Goal: Information Seeking & Learning: Learn about a topic

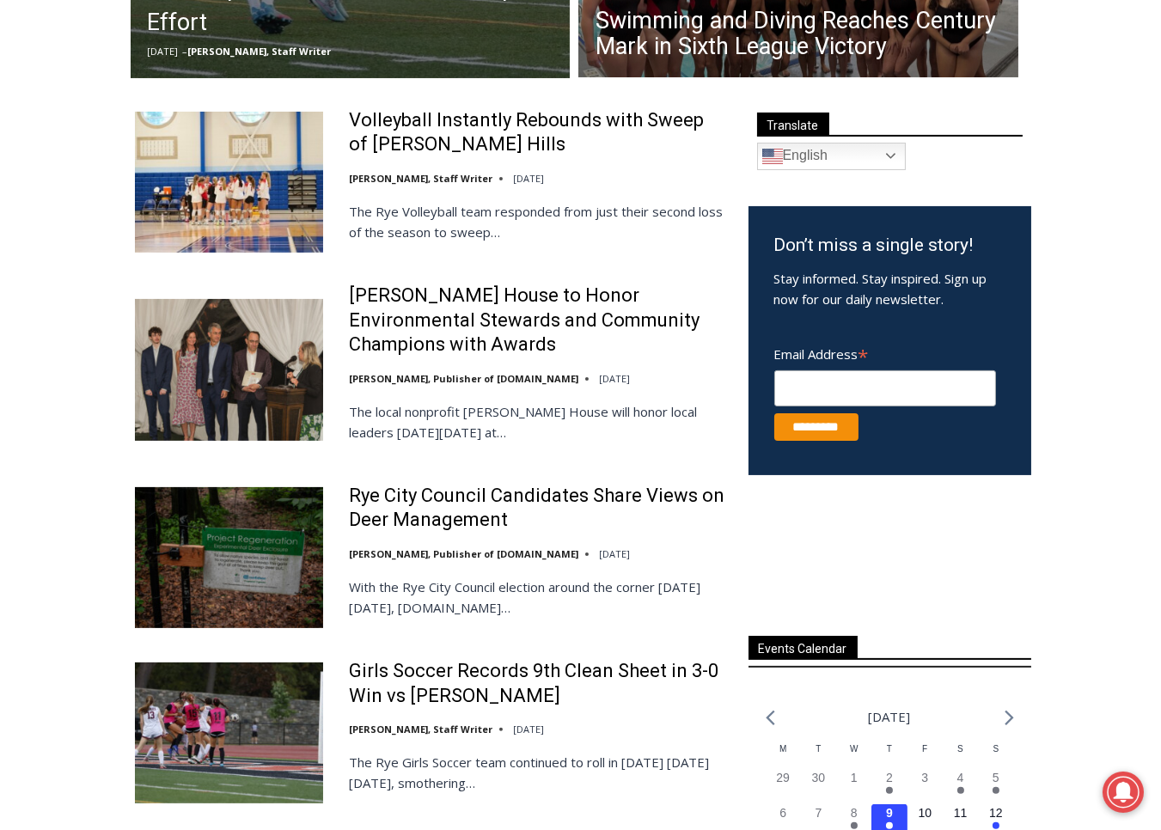
scroll to position [615, 0]
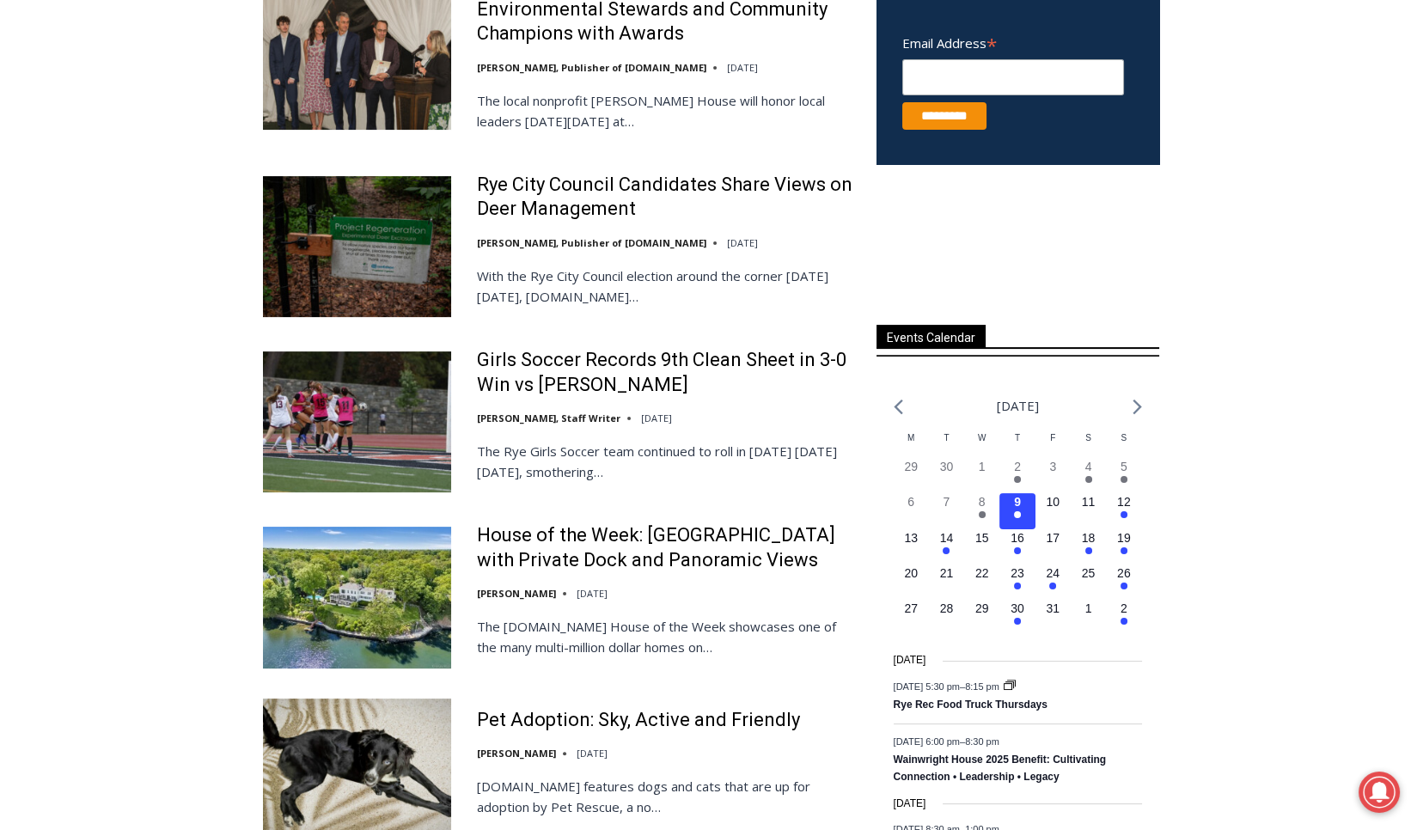
scroll to position [933, 0]
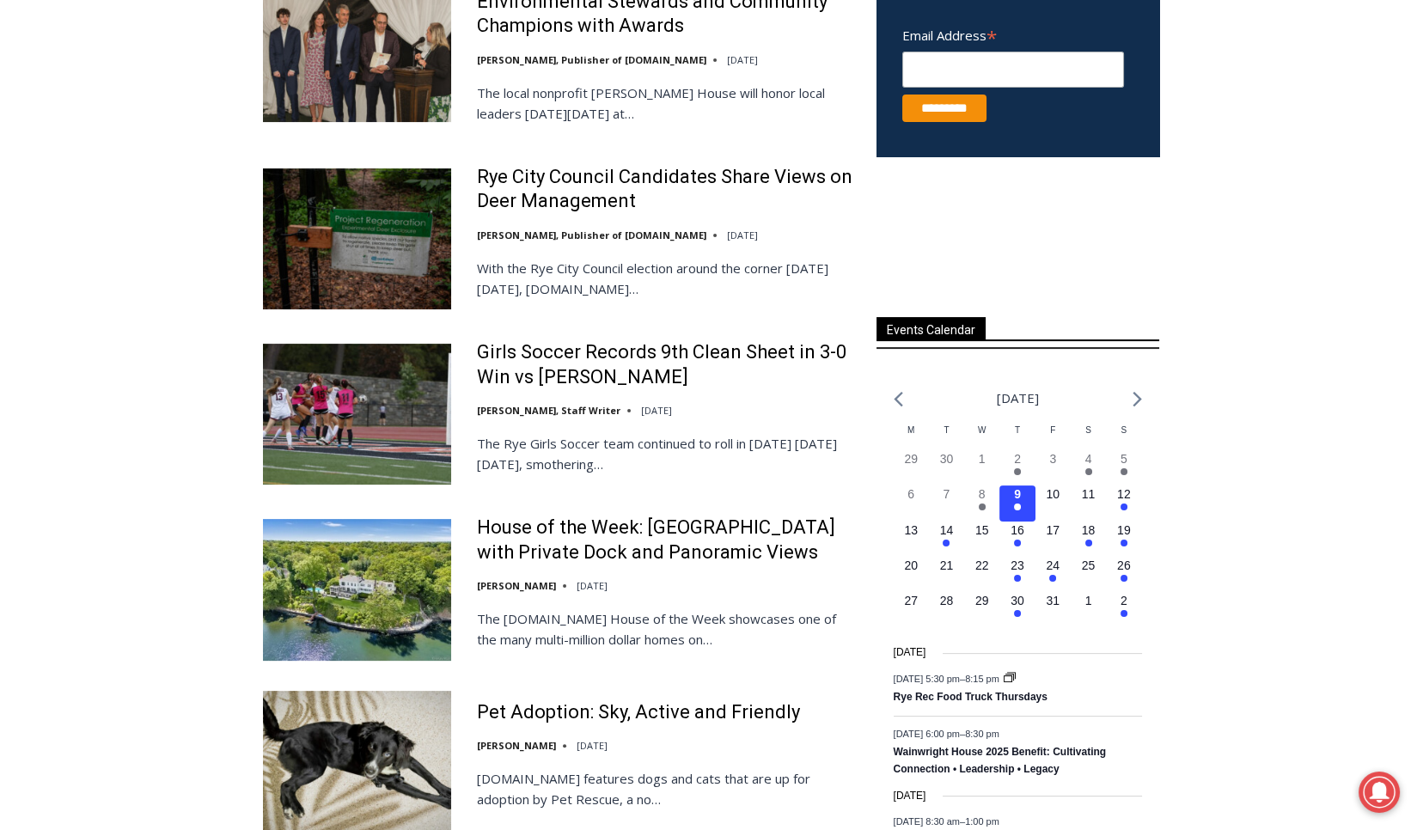
click at [400, 603] on img at bounding box center [357, 589] width 188 height 141
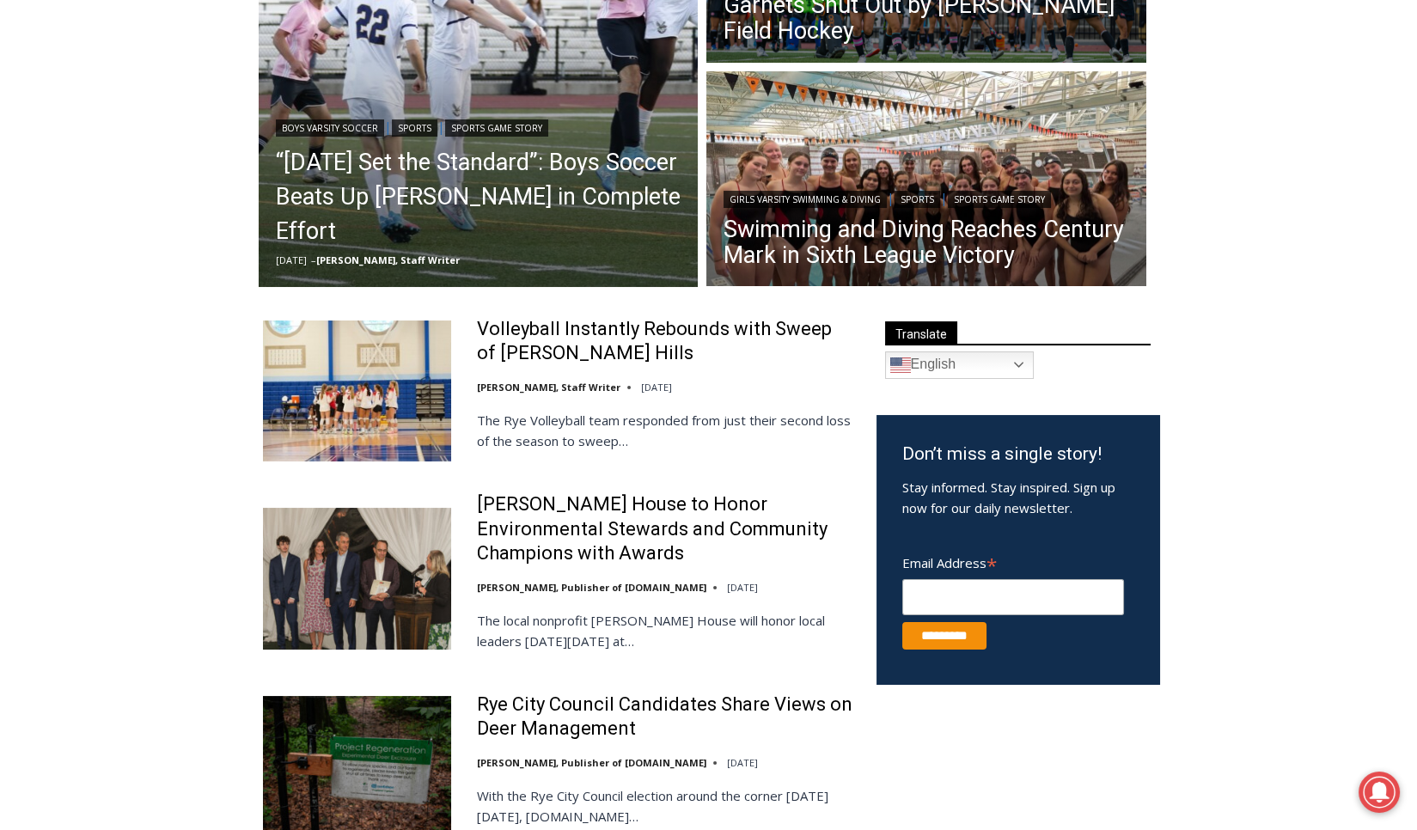
scroll to position [0, 0]
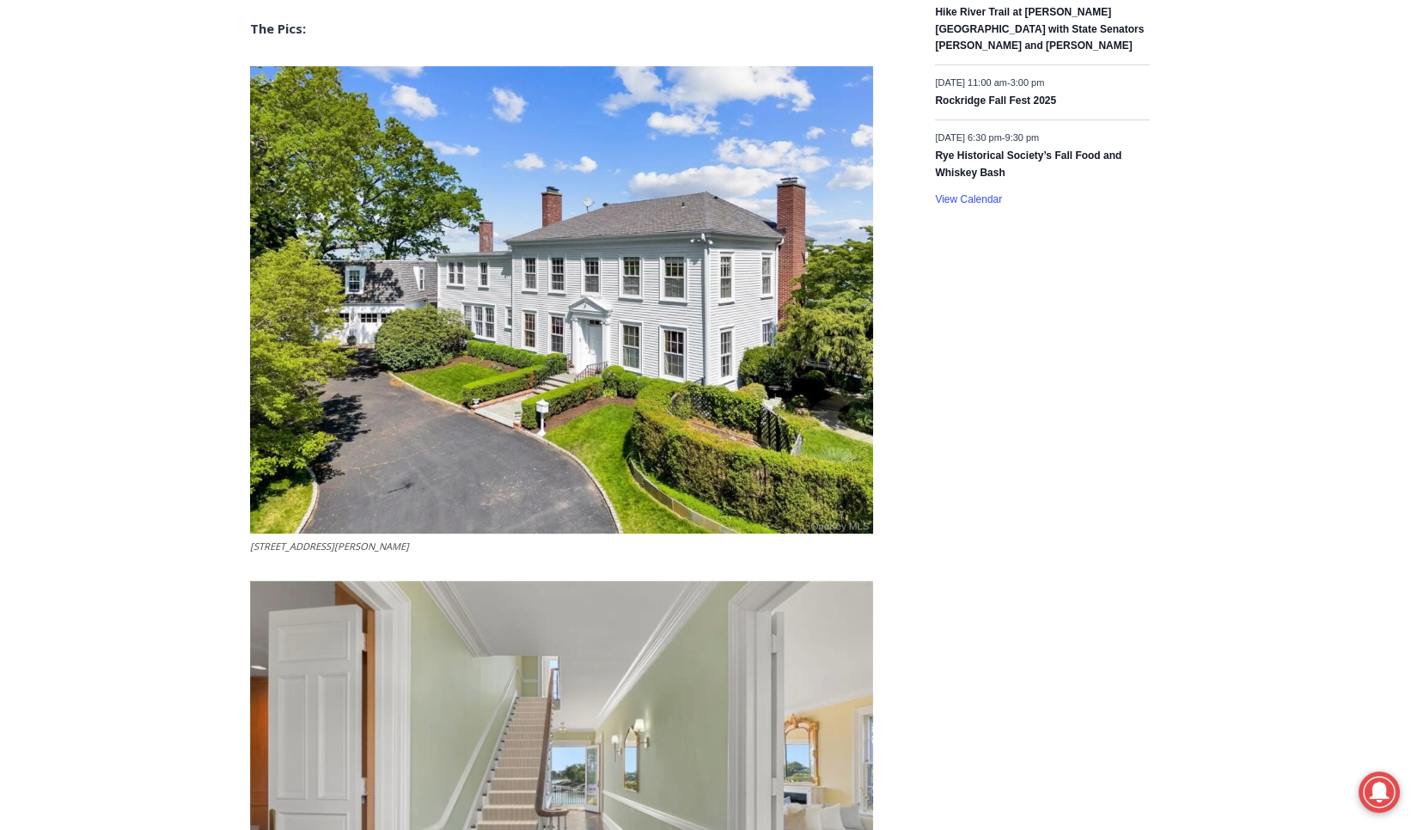
scroll to position [1574, 0]
